Goal: Task Accomplishment & Management: Manage account settings

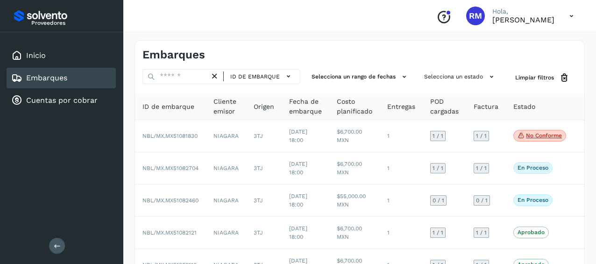
scroll to position [140, 0]
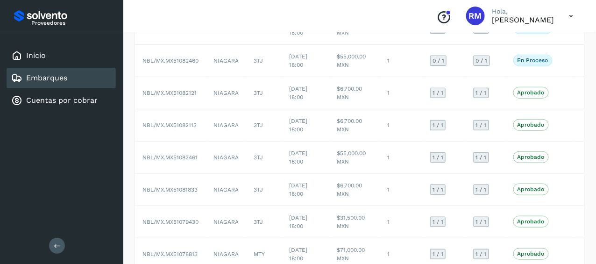
click at [66, 76] on link "Embarques" at bounding box center [46, 77] width 41 height 9
click at [76, 80] on div "Embarques" at bounding box center [61, 78] width 109 height 21
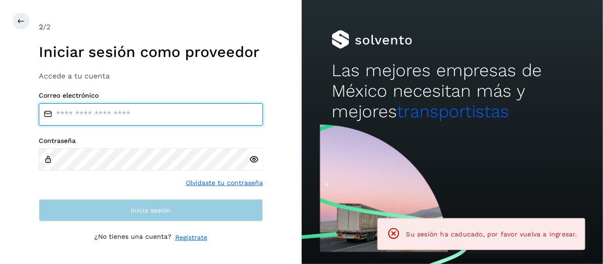
type input "**********"
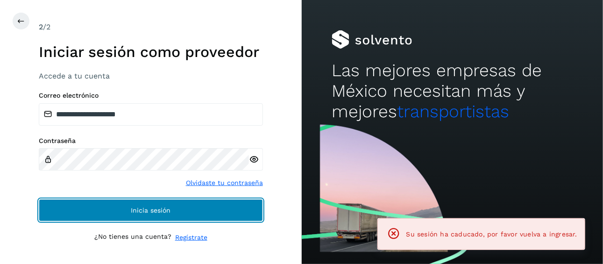
click at [126, 210] on button "Inicia sesión" at bounding box center [151, 210] width 224 height 22
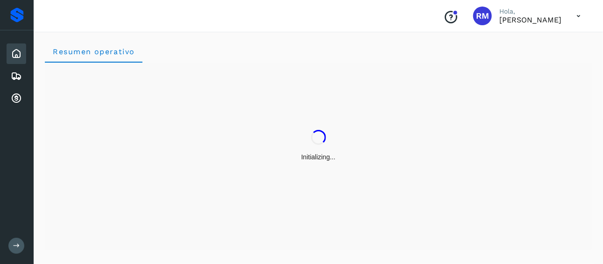
click at [14, 245] on icon at bounding box center [16, 245] width 7 height 7
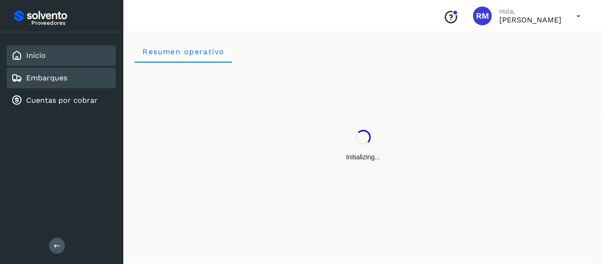
click at [63, 80] on link "Embarques" at bounding box center [46, 77] width 41 height 9
